Goal: Information Seeking & Learning: Learn about a topic

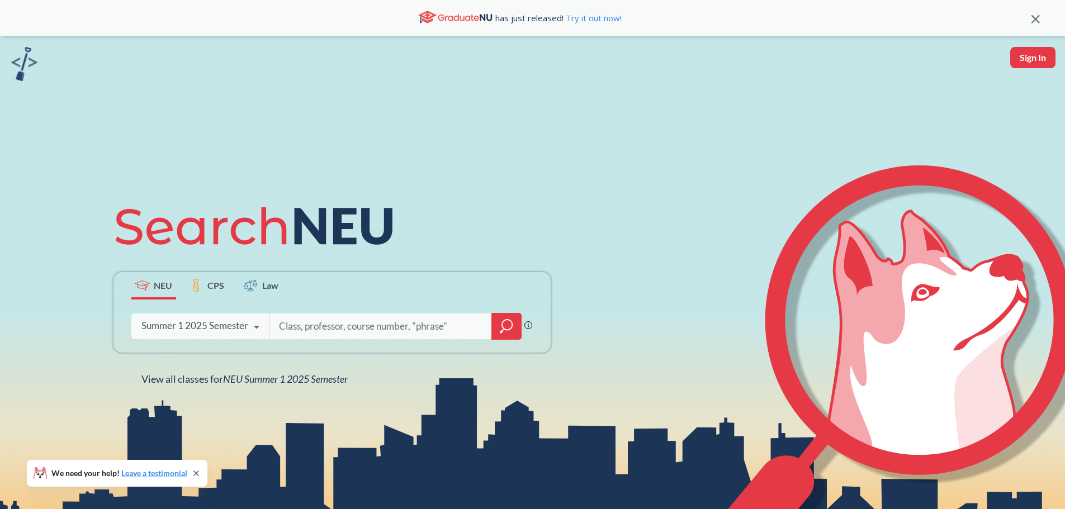
click at [226, 331] on div "Summer 1 2025 Semester" at bounding box center [194, 326] width 107 height 12
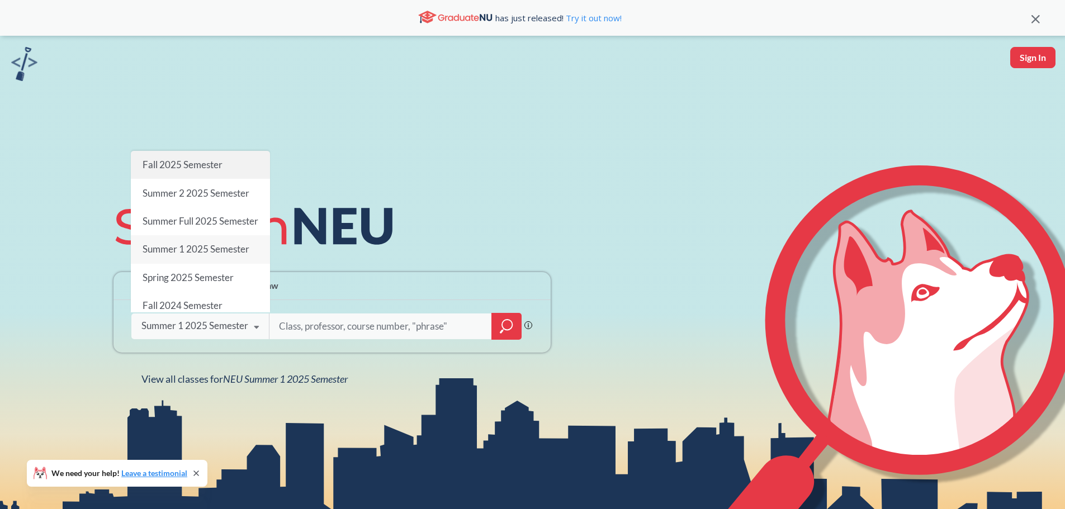
click at [220, 159] on span "Fall 2025 Semester" at bounding box center [182, 165] width 80 height 12
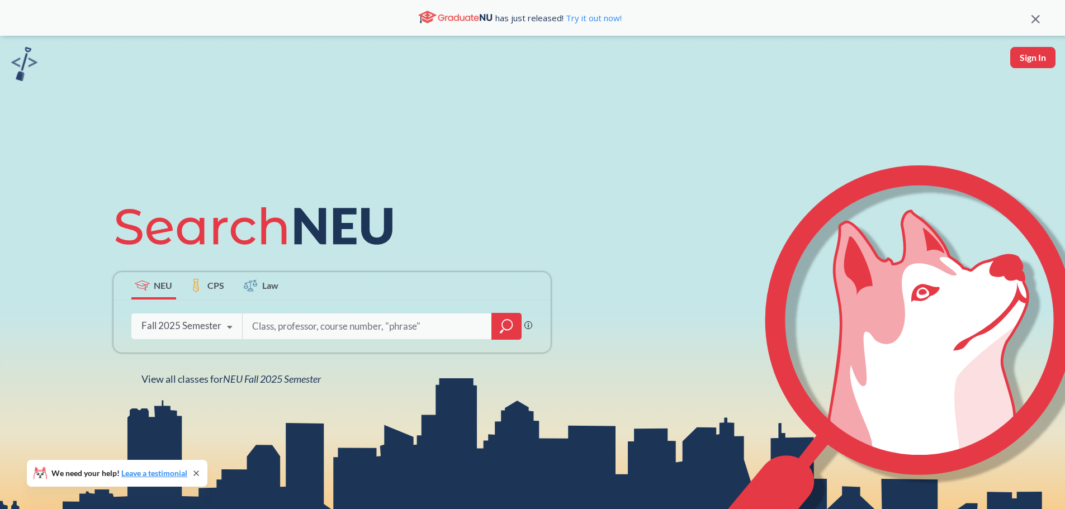
click at [310, 323] on input "search" at bounding box center [367, 326] width 233 height 23
type input "3201"
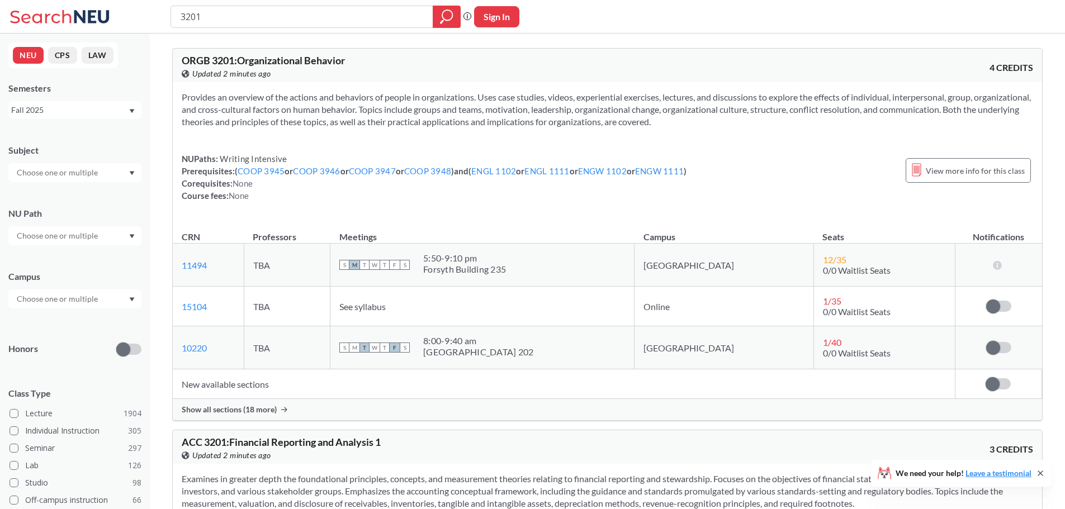
click at [251, 408] on span "Show all sections (18 more)" at bounding box center [229, 410] width 95 height 10
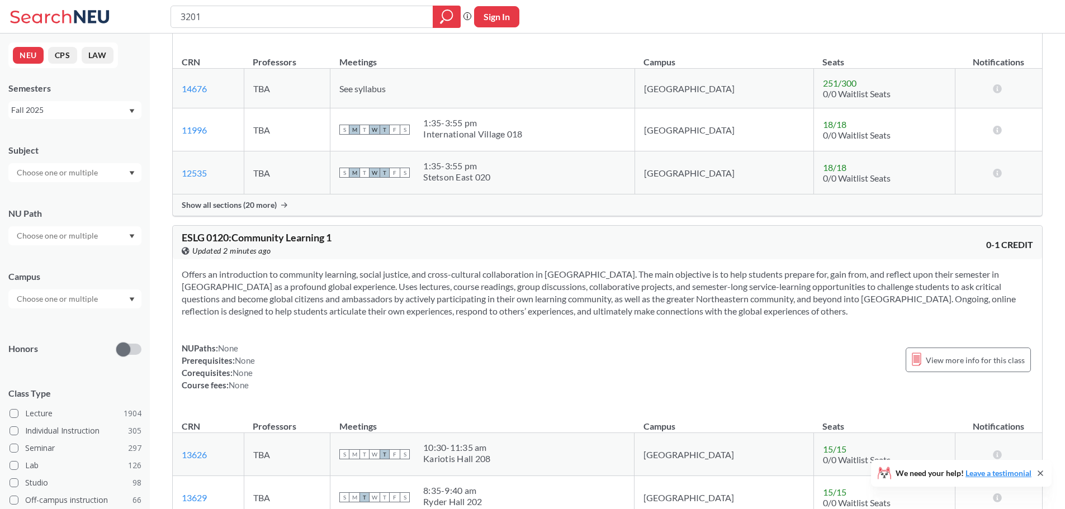
scroll to position [2851, 0]
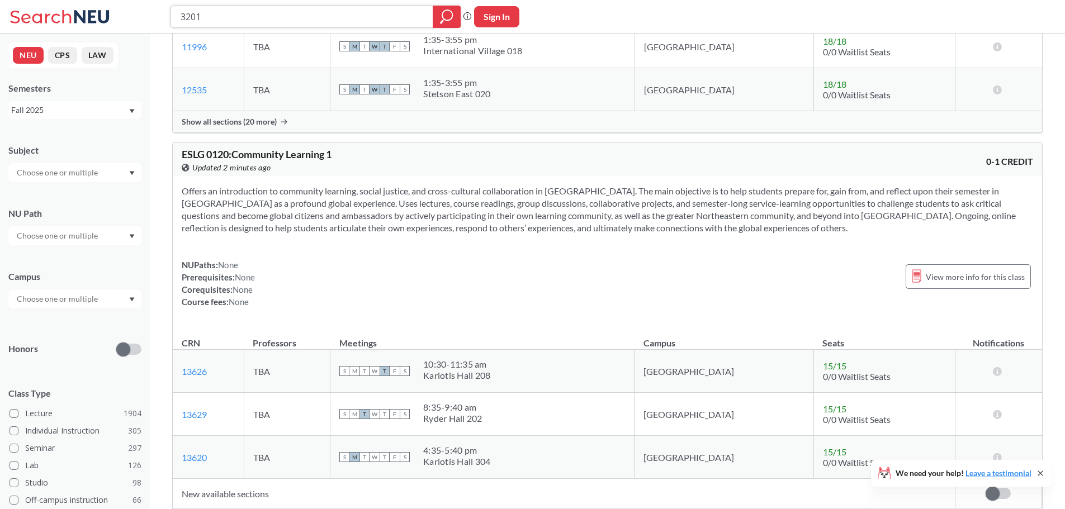
drag, startPoint x: 235, startPoint y: 16, endPoint x: 140, endPoint y: 21, distance: 95.2
click at [145, 21] on div "3201 Phrase search guarantees the exact search appears in the results. Ex. If y…" at bounding box center [532, 17] width 1065 height 34
type input "intro to"
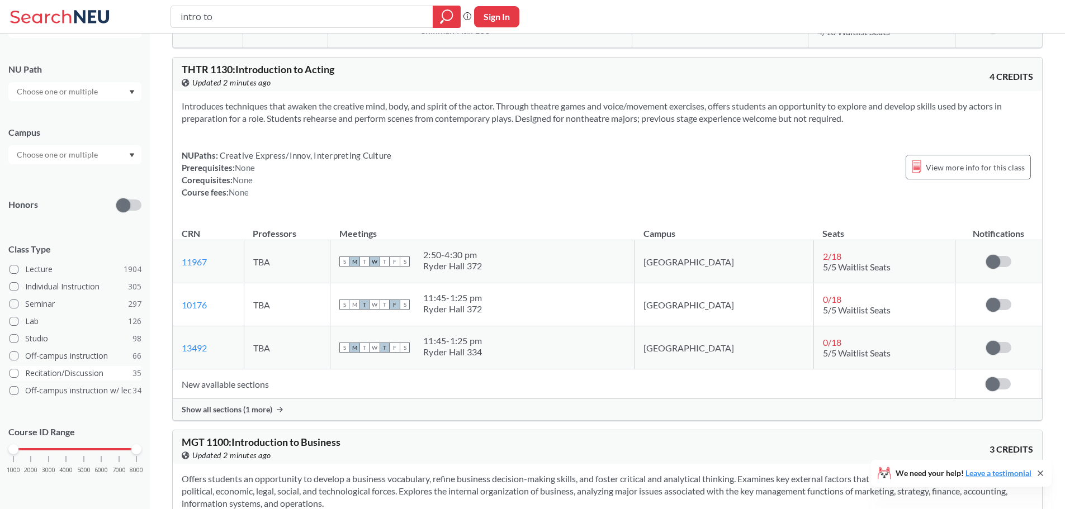
scroll to position [145, 0]
click at [14, 266] on span at bounding box center [14, 268] width 9 height 9
click at [25, 266] on input "Lecture 1904" at bounding box center [29, 267] width 9 height 9
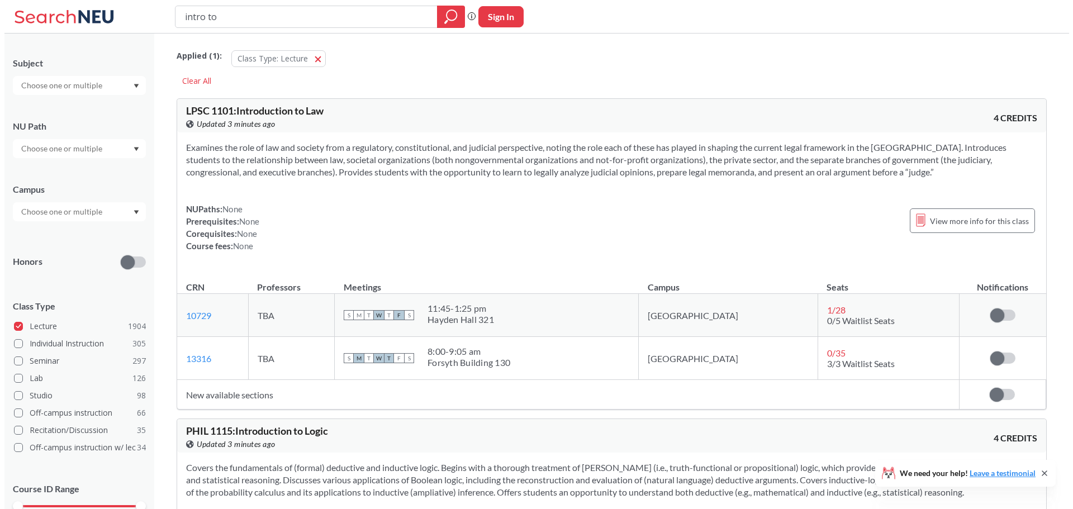
scroll to position [33, 0]
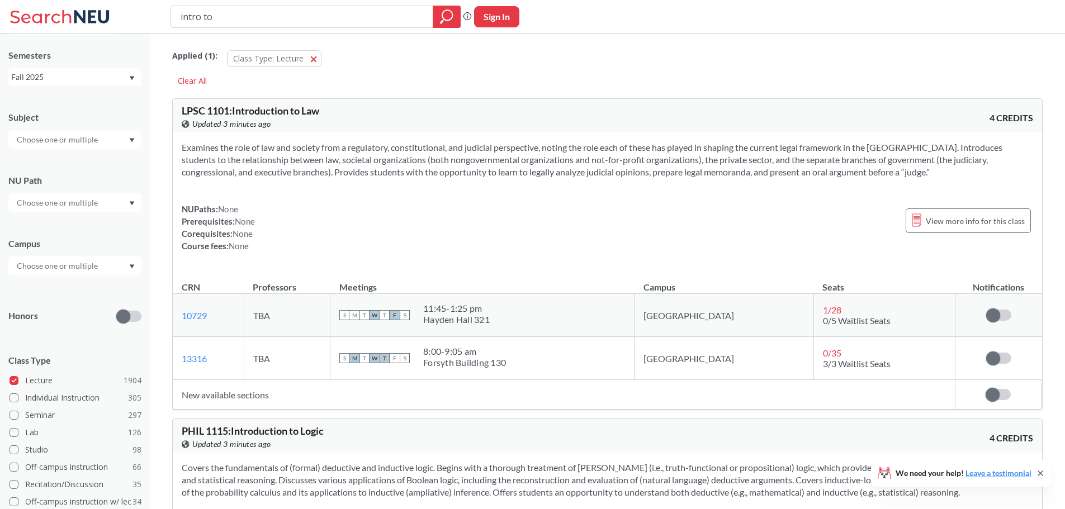
click at [63, 262] on input "text" at bounding box center [58, 265] width 94 height 13
click at [67, 316] on div "Online ( 559 )" at bounding box center [78, 322] width 126 height 12
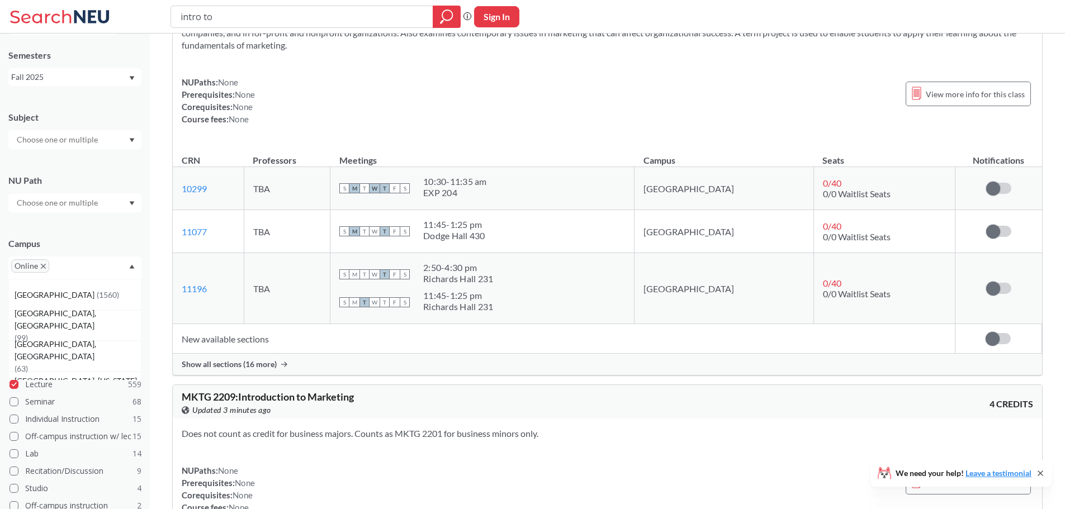
scroll to position [503, 0]
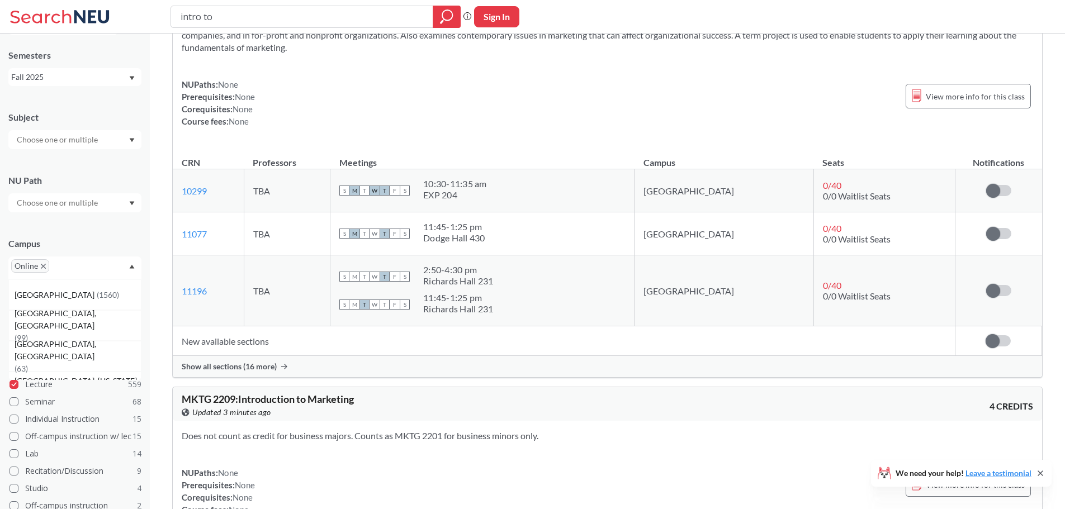
click at [285, 372] on div "Show all sections (16 more)" at bounding box center [607, 366] width 869 height 21
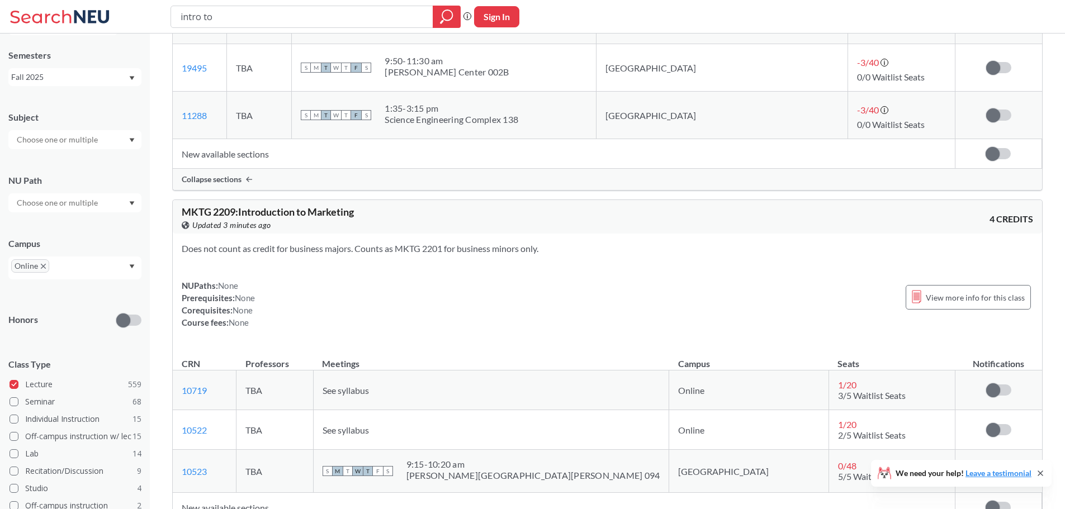
scroll to position [1510, 0]
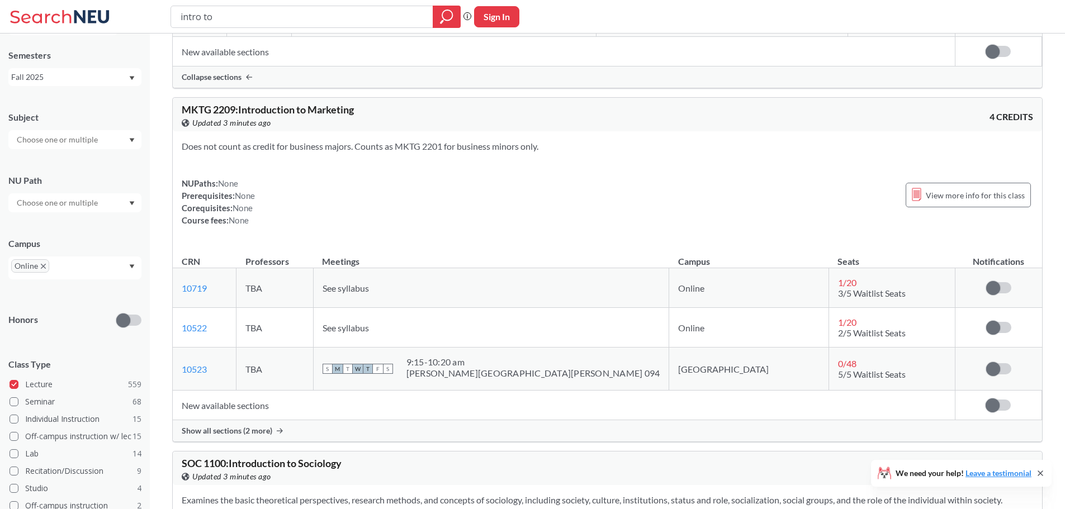
click at [240, 431] on span "Show all sections (2 more)" at bounding box center [227, 431] width 91 height 10
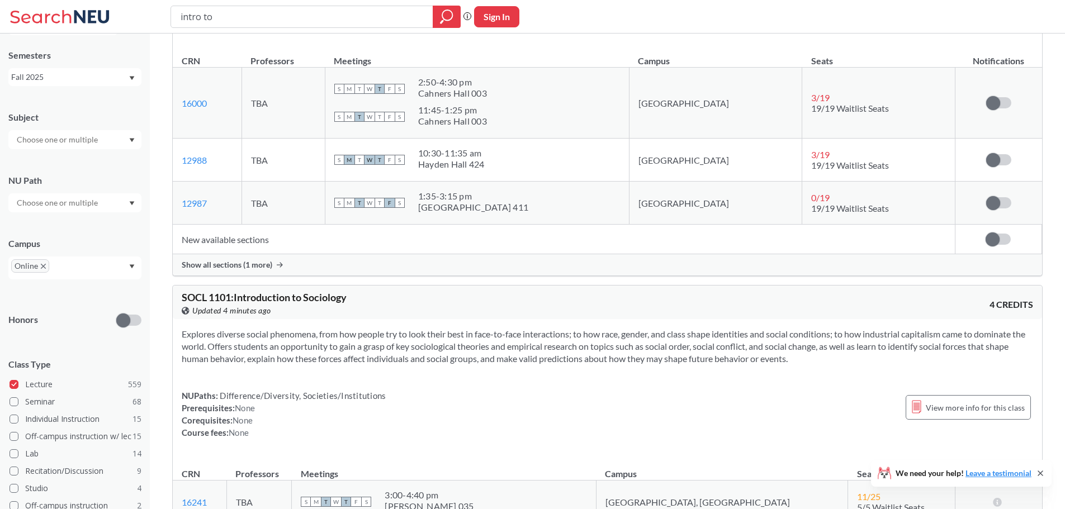
scroll to position [2404, 0]
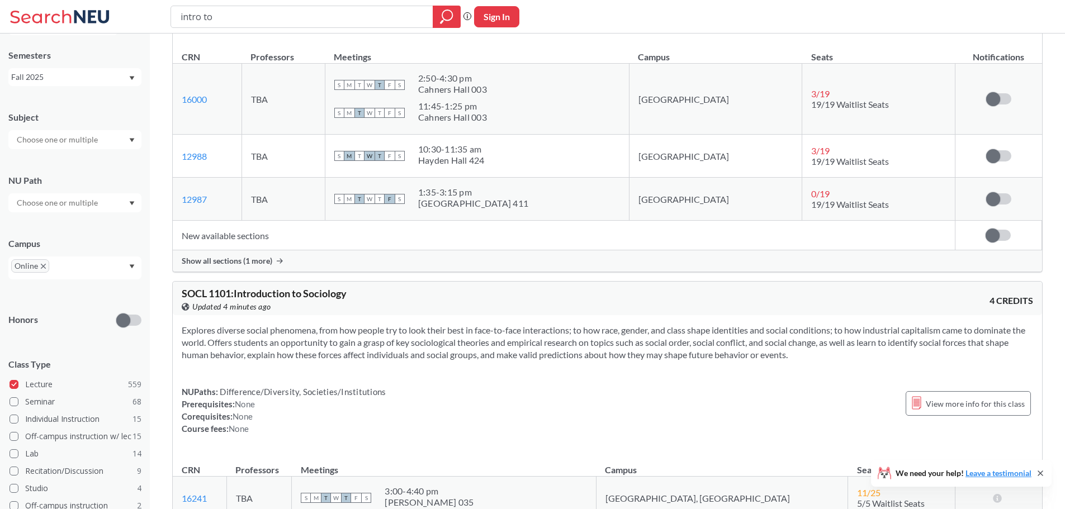
click at [237, 266] on span "Show all sections (1 more)" at bounding box center [227, 261] width 91 height 10
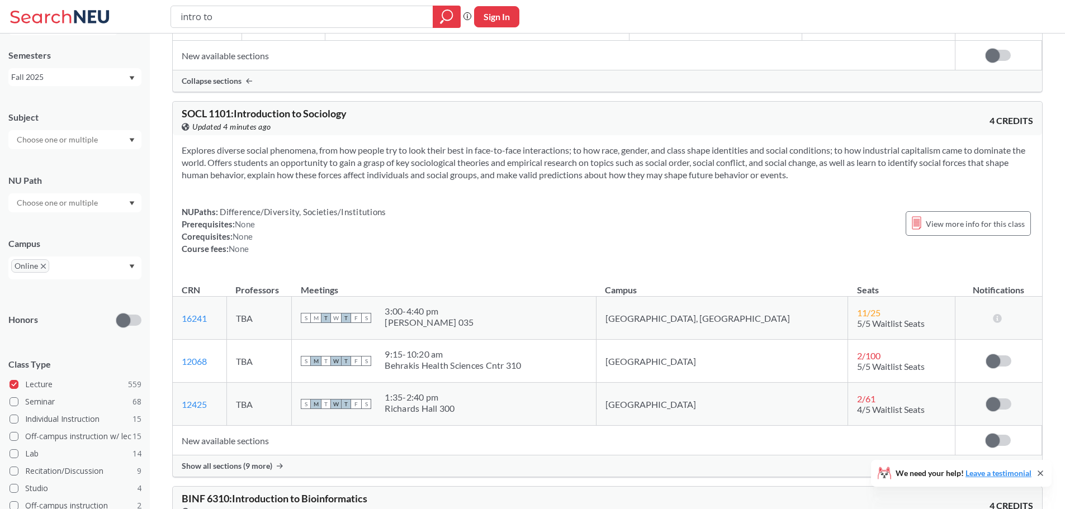
scroll to position [2628, 0]
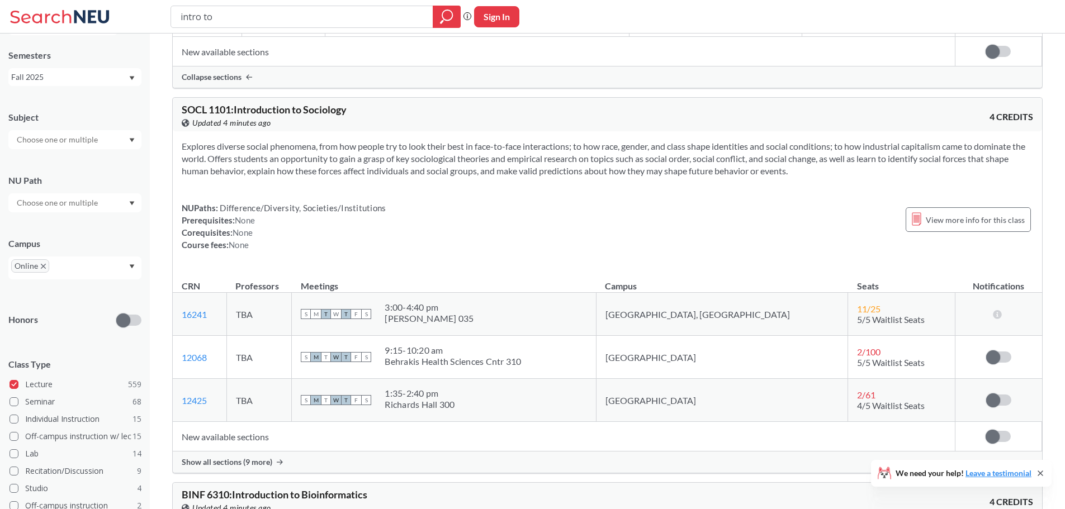
click at [261, 465] on span "Show all sections (9 more)" at bounding box center [227, 462] width 91 height 10
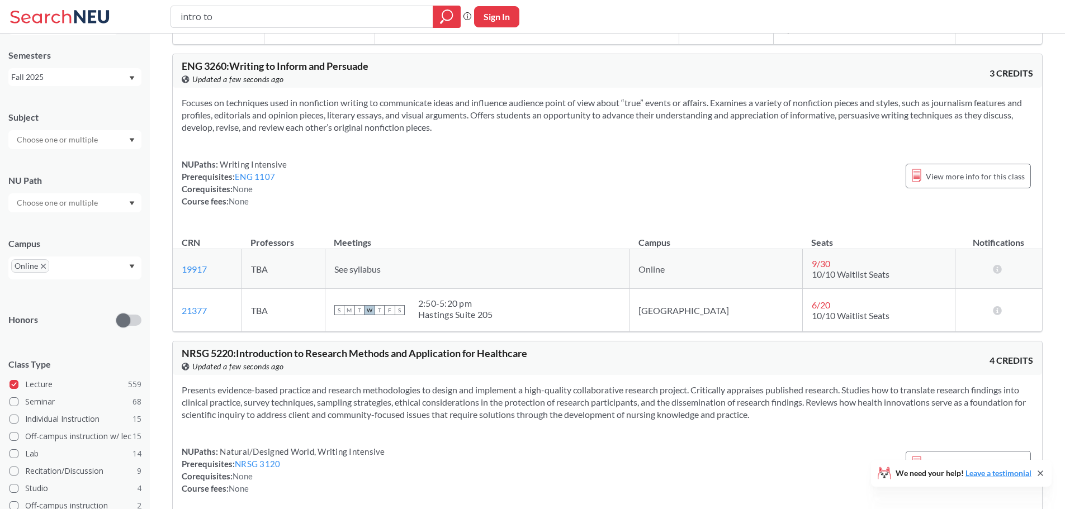
scroll to position [10399, 0]
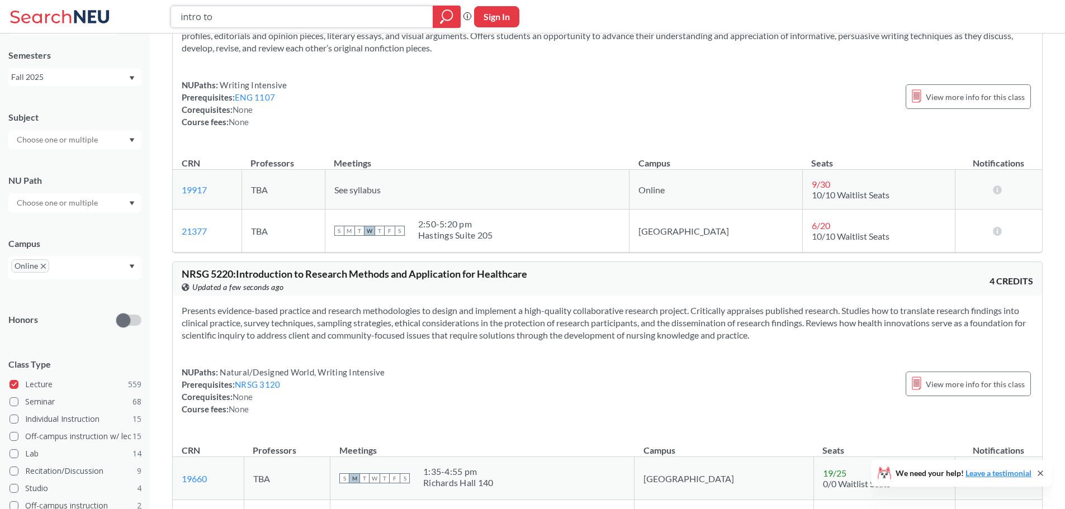
click at [282, 21] on input "intro to" at bounding box center [301, 16] width 245 height 19
type input "intro to pscy"
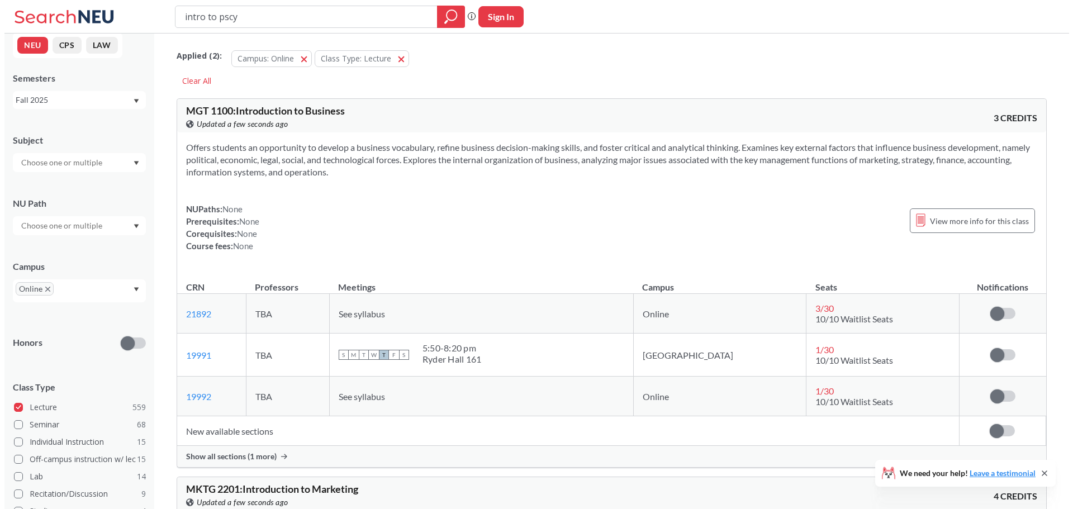
scroll to position [33, 0]
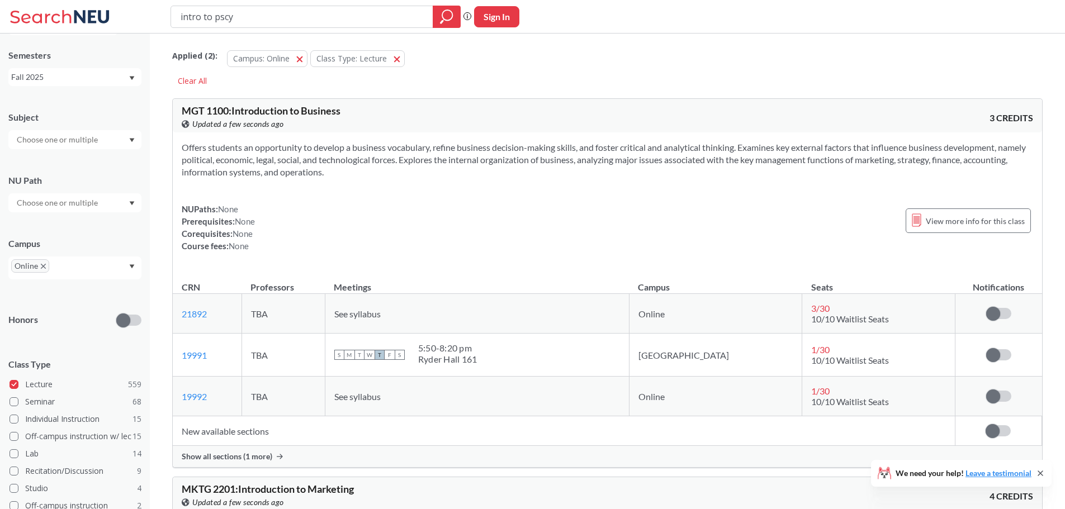
drag, startPoint x: 243, startPoint y: 15, endPoint x: 56, endPoint y: 31, distance: 188.0
click at [56, 31] on div "intro to pscy Phrase search guarantees the exact search appears in the results.…" at bounding box center [532, 17] width 1065 height 34
type input "psychol"
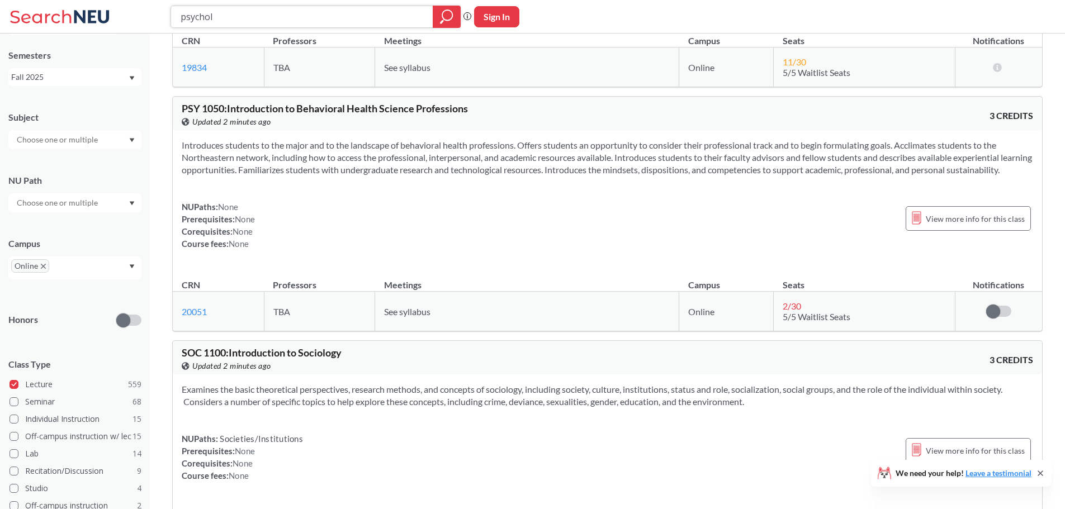
scroll to position [4808, 0]
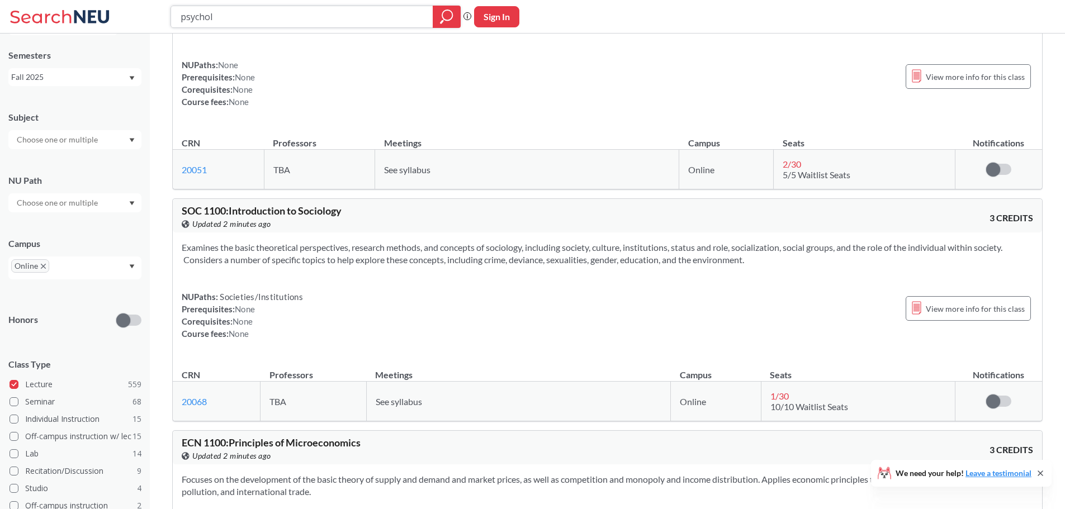
drag, startPoint x: 249, startPoint y: 16, endPoint x: 13, endPoint y: 13, distance: 236.0
click at [47, 14] on div "psychol Phrase search guarantees the exact search appears in the results. Ex. I…" at bounding box center [532, 17] width 1065 height 34
type input "2209"
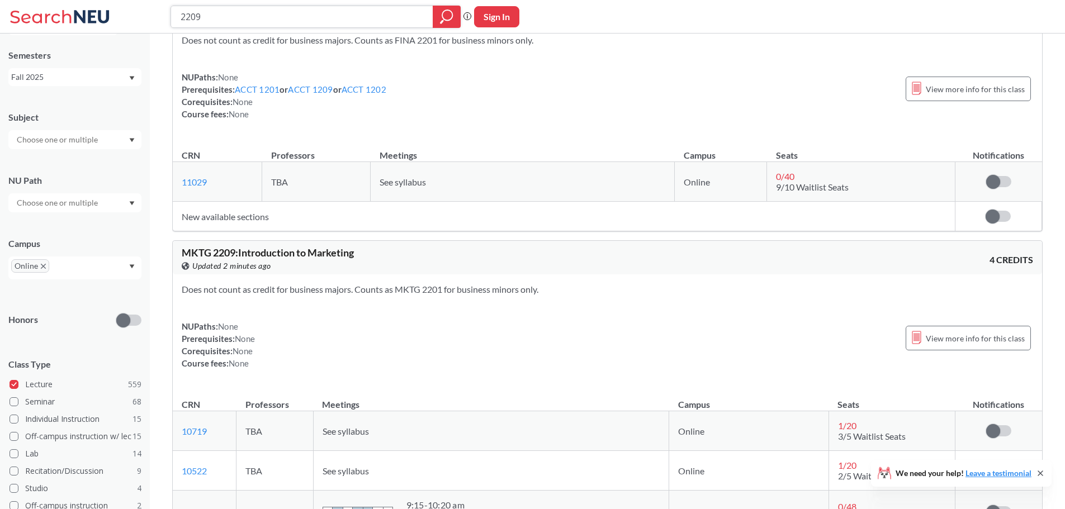
scroll to position [168, 0]
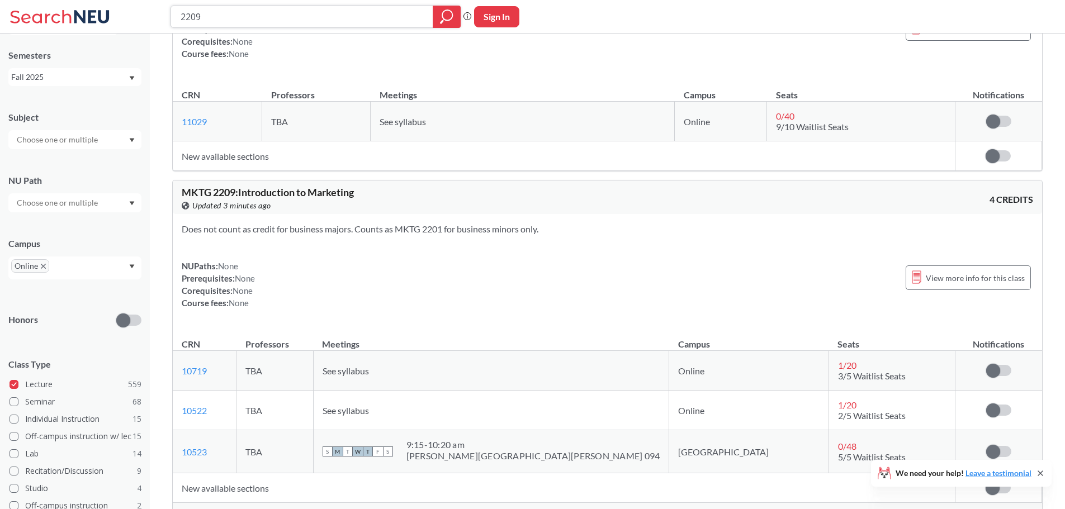
drag, startPoint x: 275, startPoint y: 4, endPoint x: 115, endPoint y: 16, distance: 160.3
click at [112, 15] on div "2209 Phrase search guarantees the exact search appears in the results. Ex. If y…" at bounding box center [532, 17] width 1065 height 34
